Goal: Transaction & Acquisition: Purchase product/service

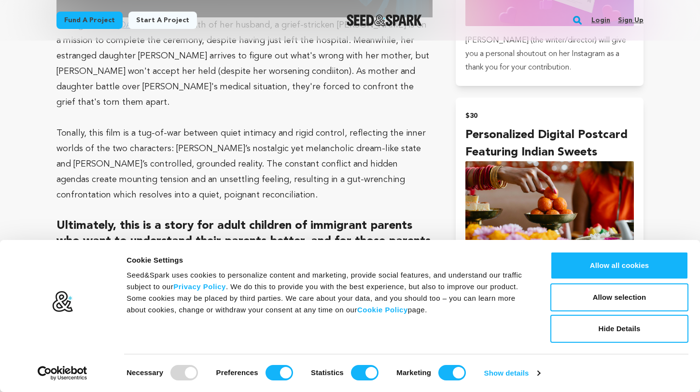
scroll to position [808, 0]
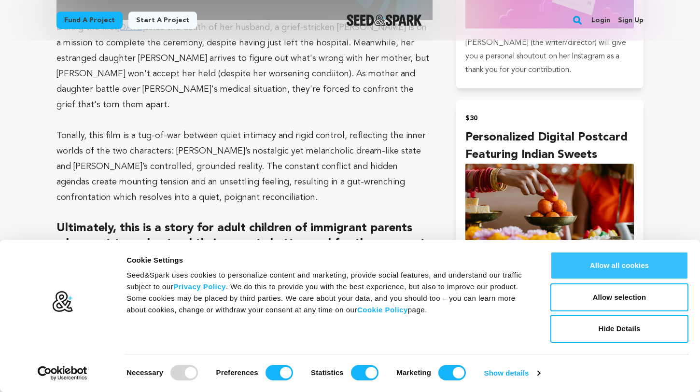
click at [621, 267] on button "Allow all cookies" at bounding box center [619, 265] width 138 height 28
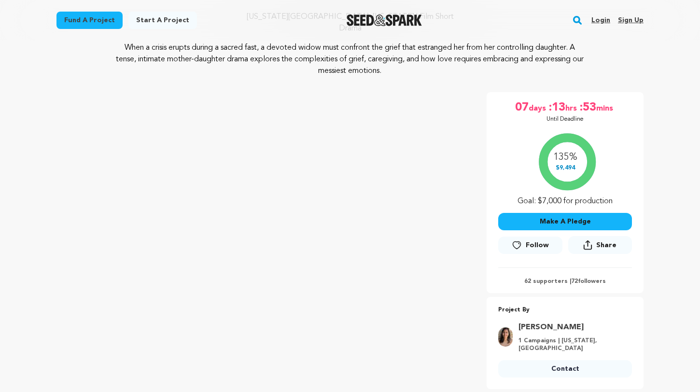
scroll to position [113, 0]
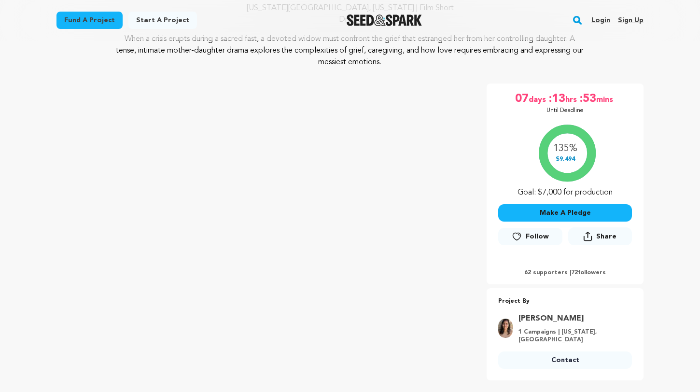
click at [577, 215] on button "Make A Pledge" at bounding box center [565, 212] width 134 height 17
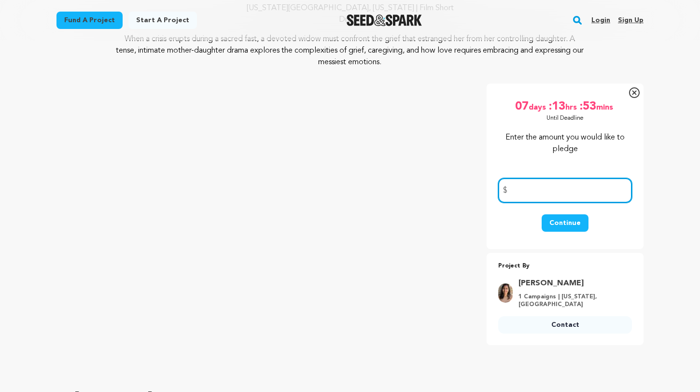
click at [537, 192] on input "number" at bounding box center [565, 190] width 134 height 25
type input "100"
click at [576, 226] on button "Continue" at bounding box center [564, 222] width 47 height 17
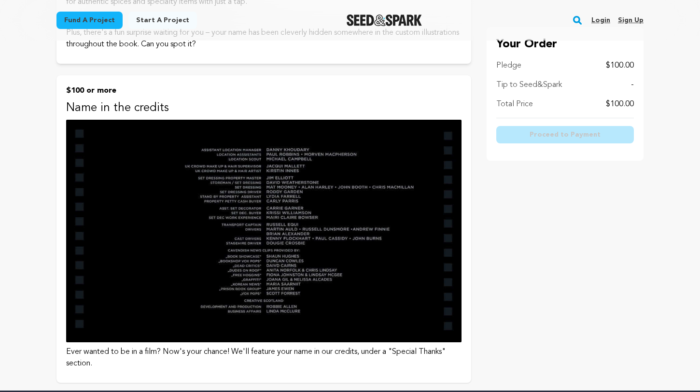
scroll to position [1209, 0]
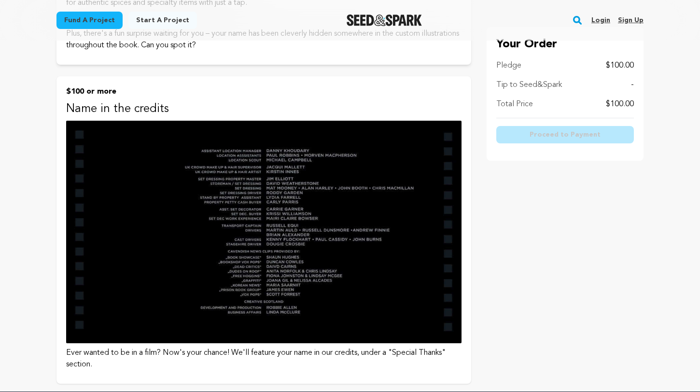
click at [350, 208] on img at bounding box center [263, 232] width 395 height 222
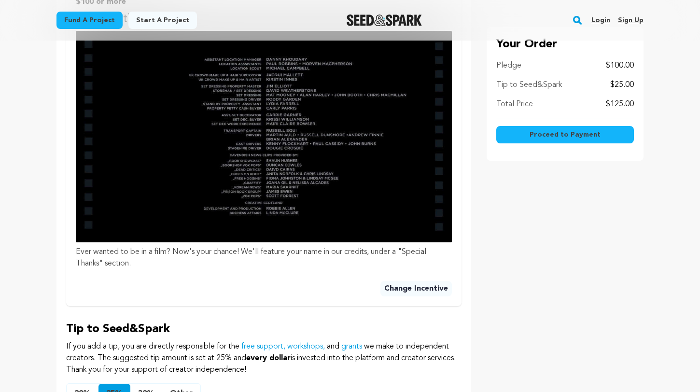
scroll to position [425, 0]
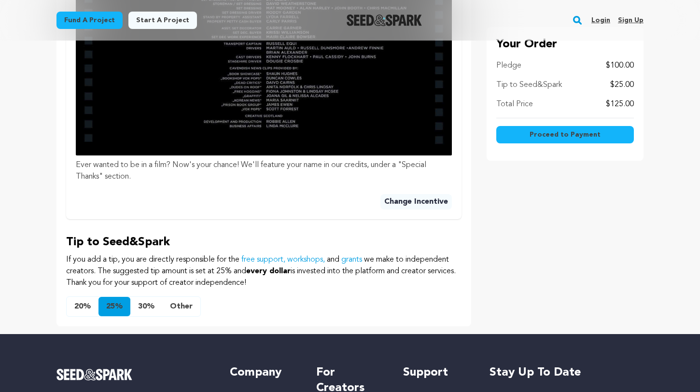
click at [180, 305] on button "Other" at bounding box center [181, 306] width 38 height 19
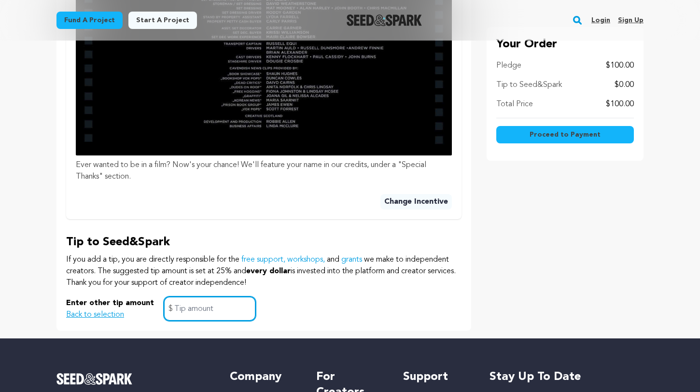
click at [180, 307] on input "text" at bounding box center [210, 308] width 92 height 25
type input "10"
click at [307, 297] on div "Enter other tip amount Back to selection 10 $" at bounding box center [263, 308] width 395 height 25
click at [235, 309] on input "10" at bounding box center [210, 308] width 92 height 25
click at [305, 311] on div "Enter other tip amount Back to selection 10 $" at bounding box center [263, 308] width 395 height 25
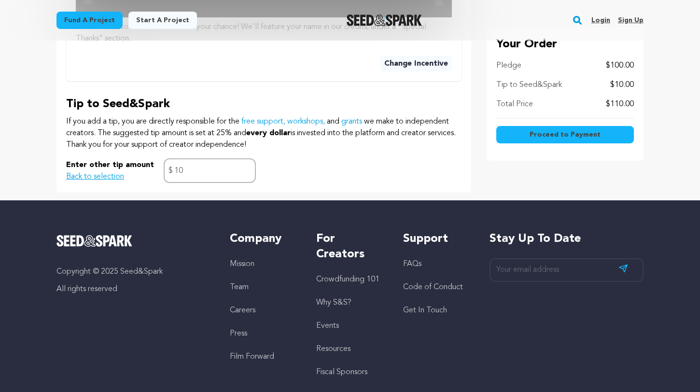
scroll to position [618, 0]
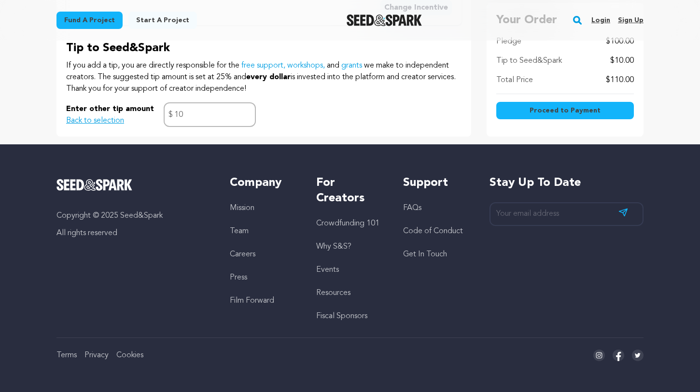
click at [547, 110] on span "Proceed to Payment" at bounding box center [564, 111] width 71 height 10
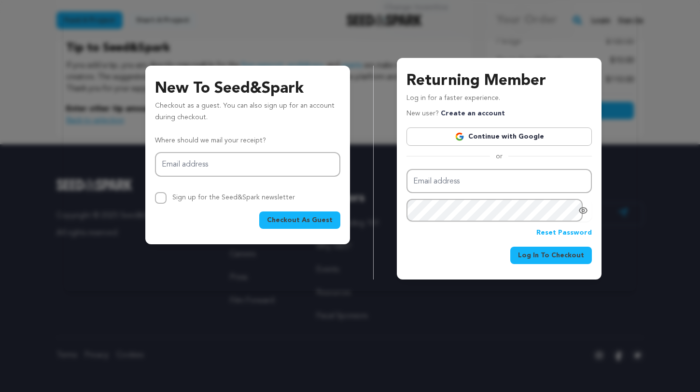
click at [522, 138] on link "Continue with Google" at bounding box center [498, 136] width 185 height 18
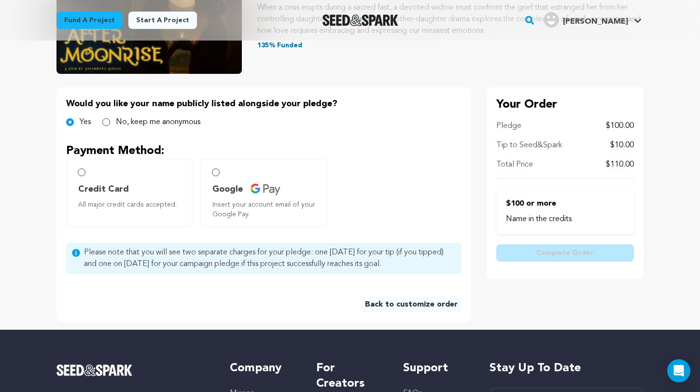
scroll to position [152, 0]
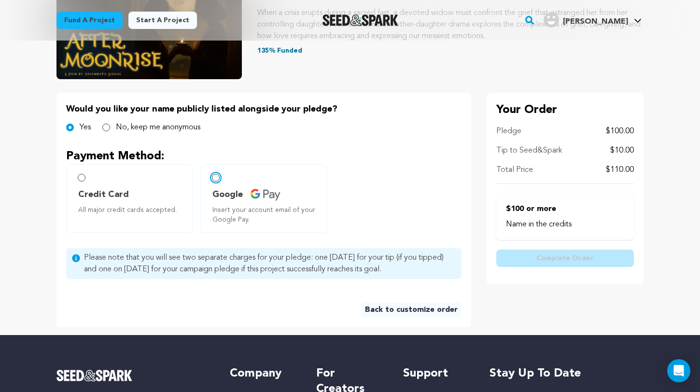
click at [217, 176] on input "Google Insert your account email of your Google Pay." at bounding box center [216, 178] width 8 height 8
click at [83, 172] on label "Credit Card All major credit cards accepted." at bounding box center [129, 198] width 126 height 69
radio input "true"
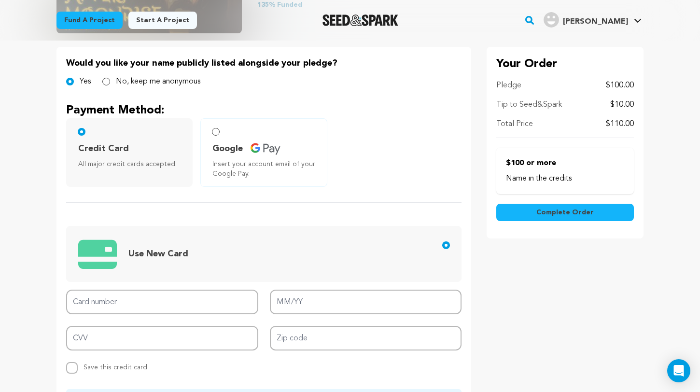
scroll to position [211, 0]
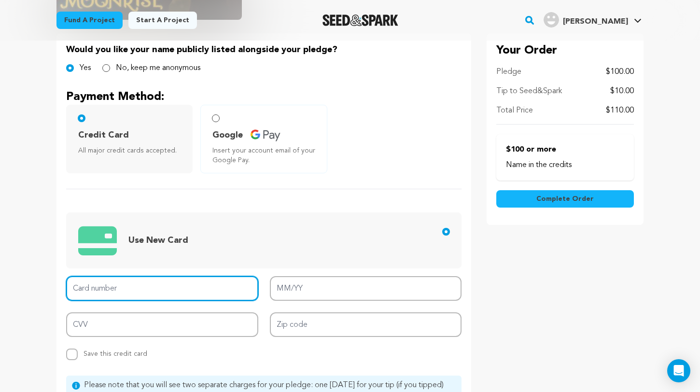
click at [137, 288] on input "Card number" at bounding box center [162, 288] width 192 height 25
type input "[CREDIT_CARD_NUMBER]"
type input "12/29"
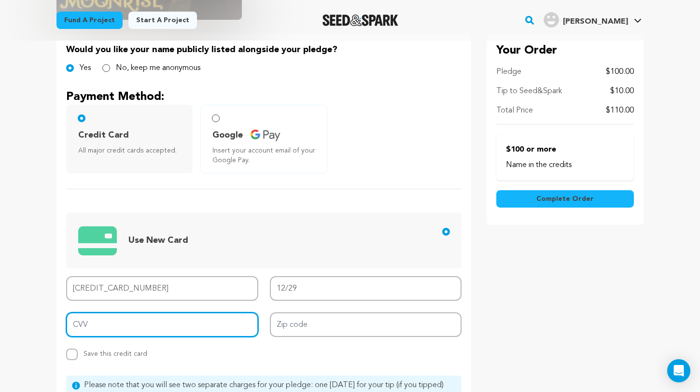
type input "198"
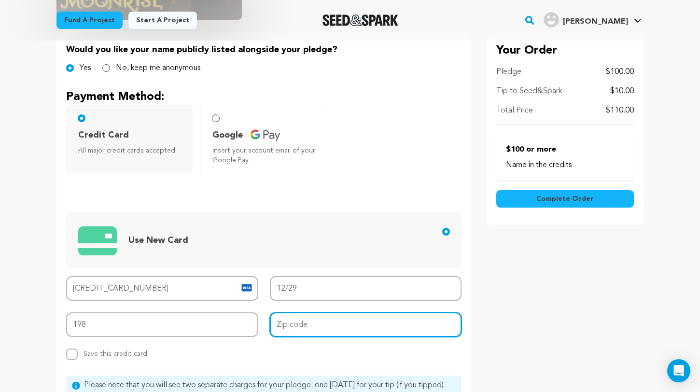
click at [331, 329] on input "Zip code" at bounding box center [366, 324] width 192 height 25
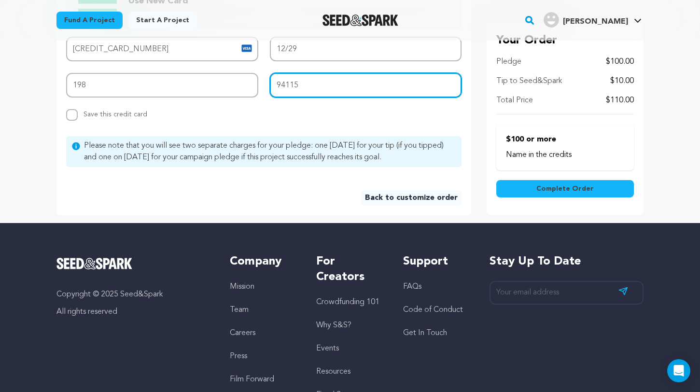
scroll to position [442, 0]
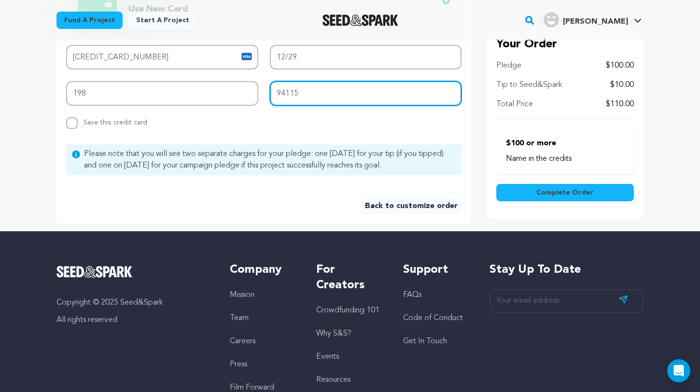
type input "94115"
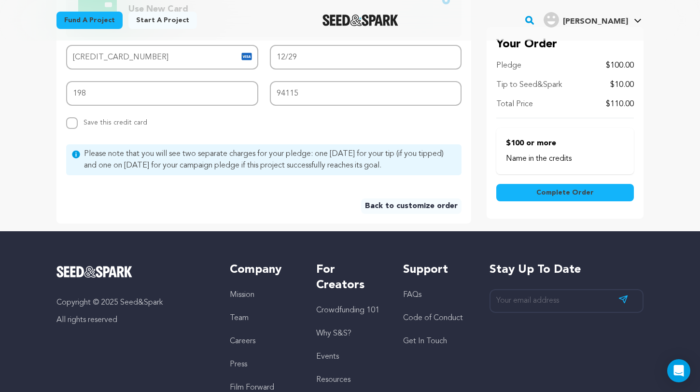
click at [573, 193] on span "Complete Order" at bounding box center [564, 193] width 57 height 10
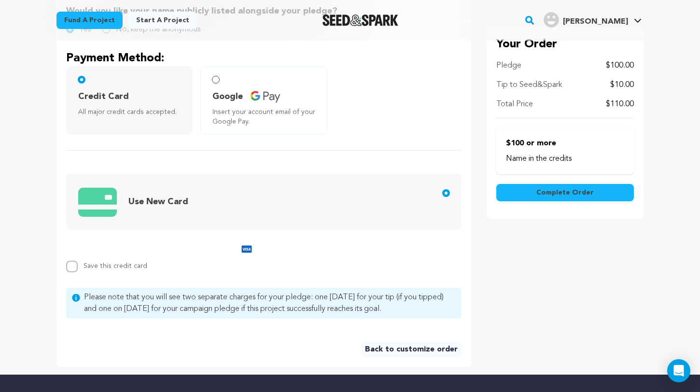
scroll to position [248, 0]
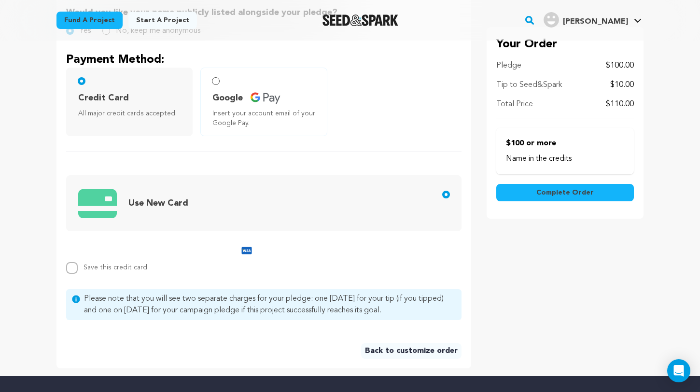
click at [543, 190] on span "Complete Order" at bounding box center [564, 193] width 57 height 10
